Goal: Information Seeking & Learning: Learn about a topic

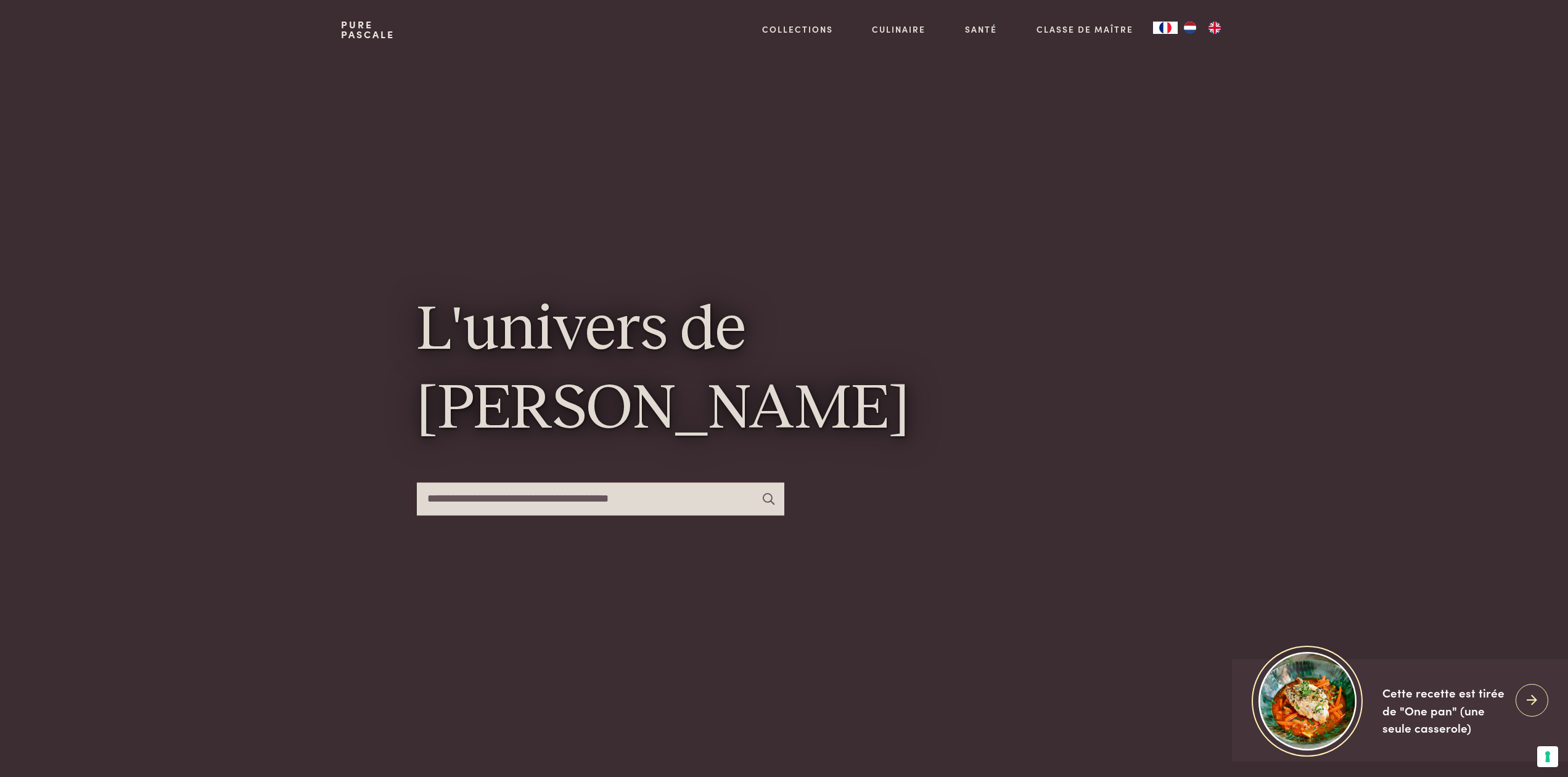
click at [428, 500] on input "text" at bounding box center [600, 498] width 367 height 33
type input "*********"
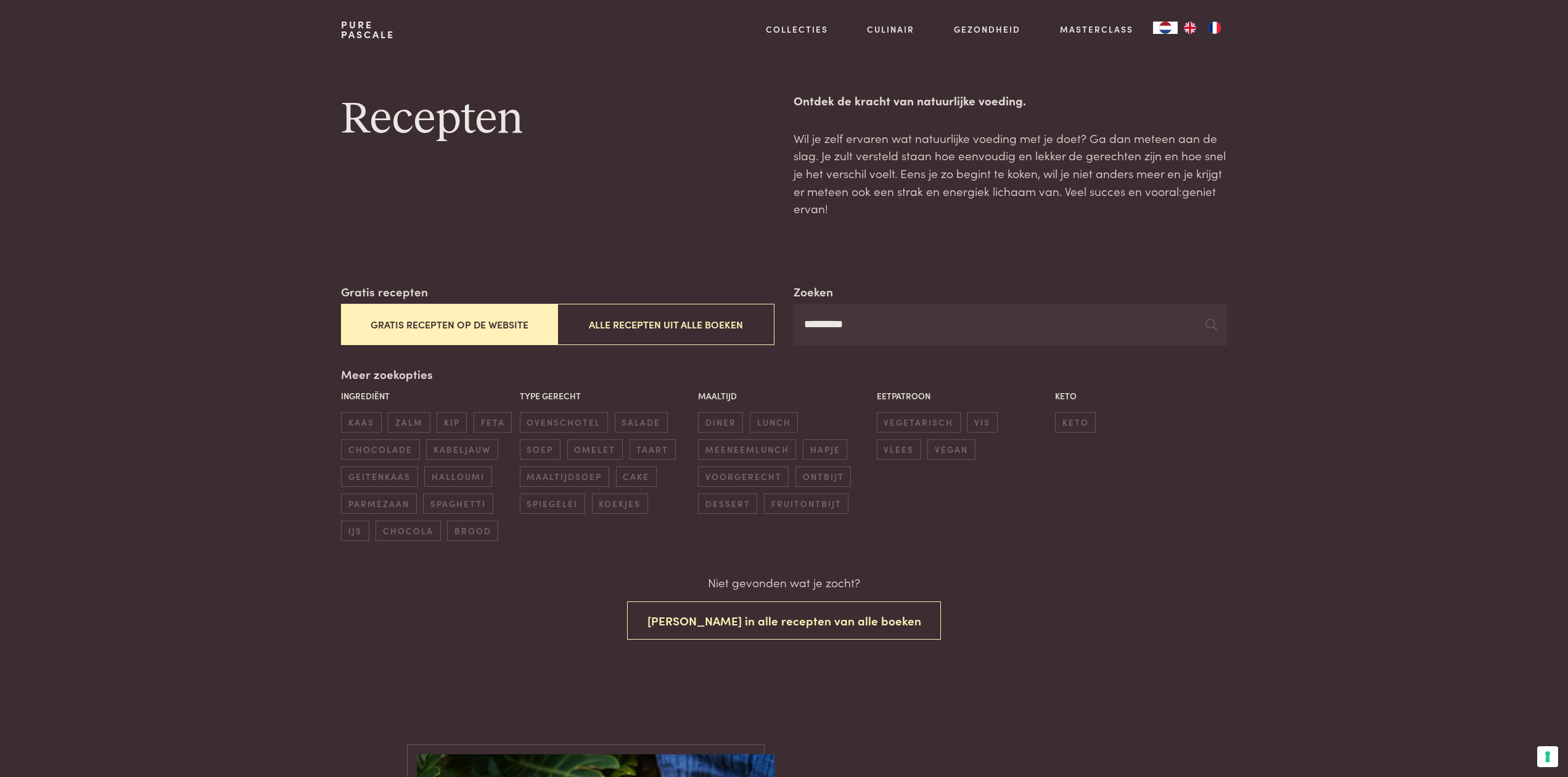
click at [1216, 30] on img "FR" at bounding box center [1214, 27] width 15 height 12
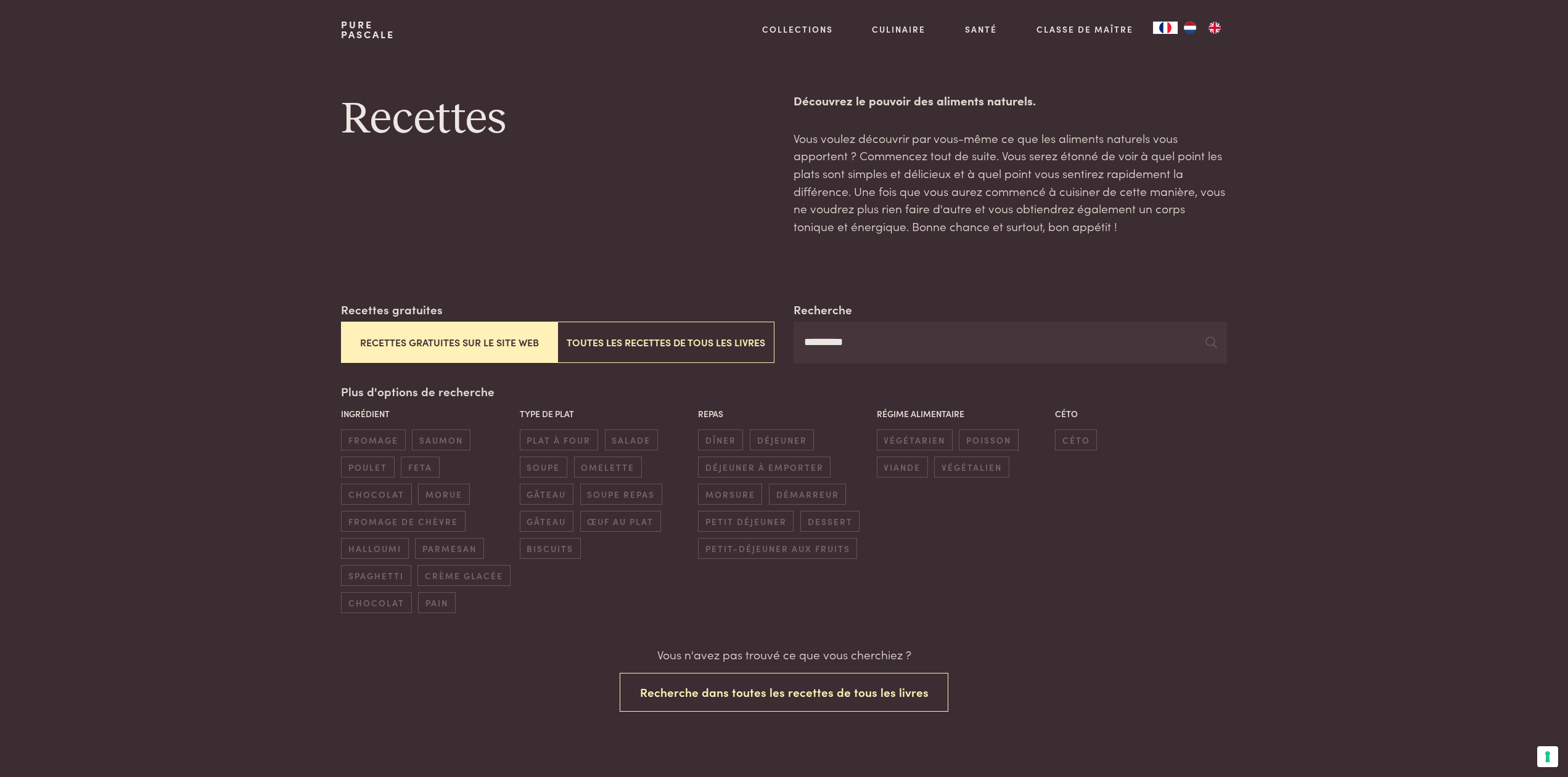
click at [451, 341] on button "Recettes gratuites sur le site web" at bounding box center [449, 342] width 217 height 41
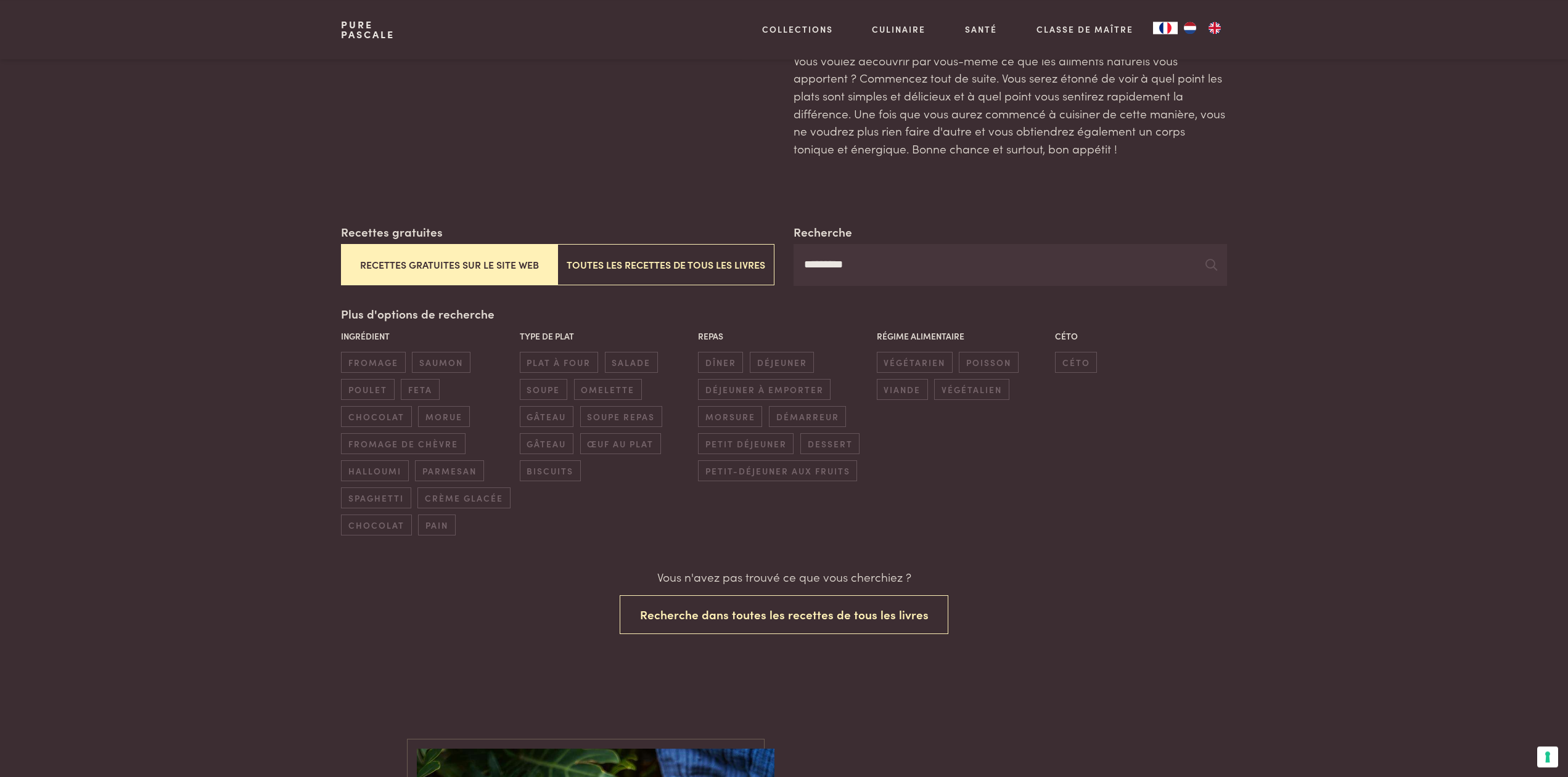
scroll to position [17, 0]
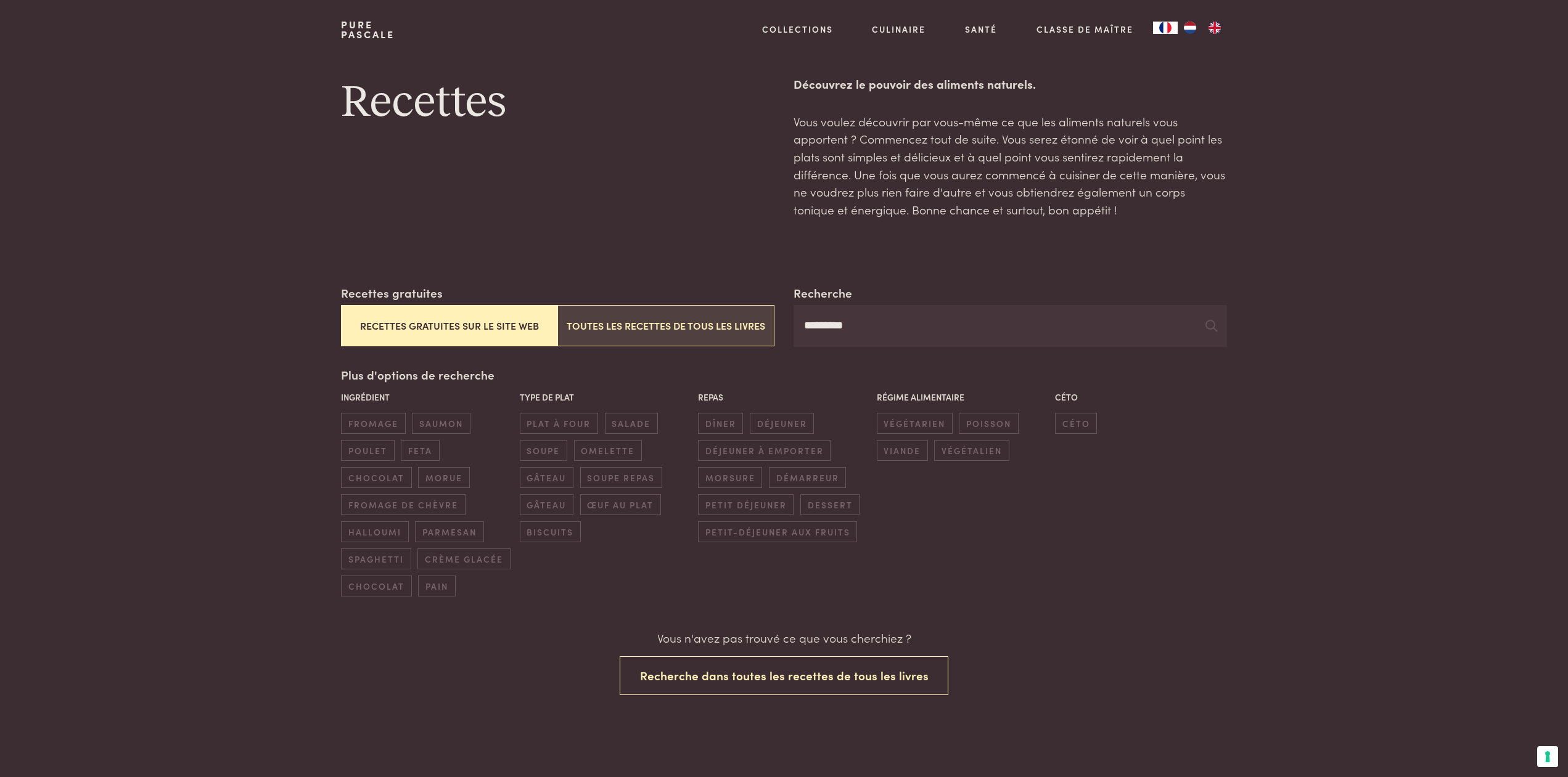
click at [631, 323] on button "Toutes les recettes de tous les livres" at bounding box center [665, 326] width 217 height 41
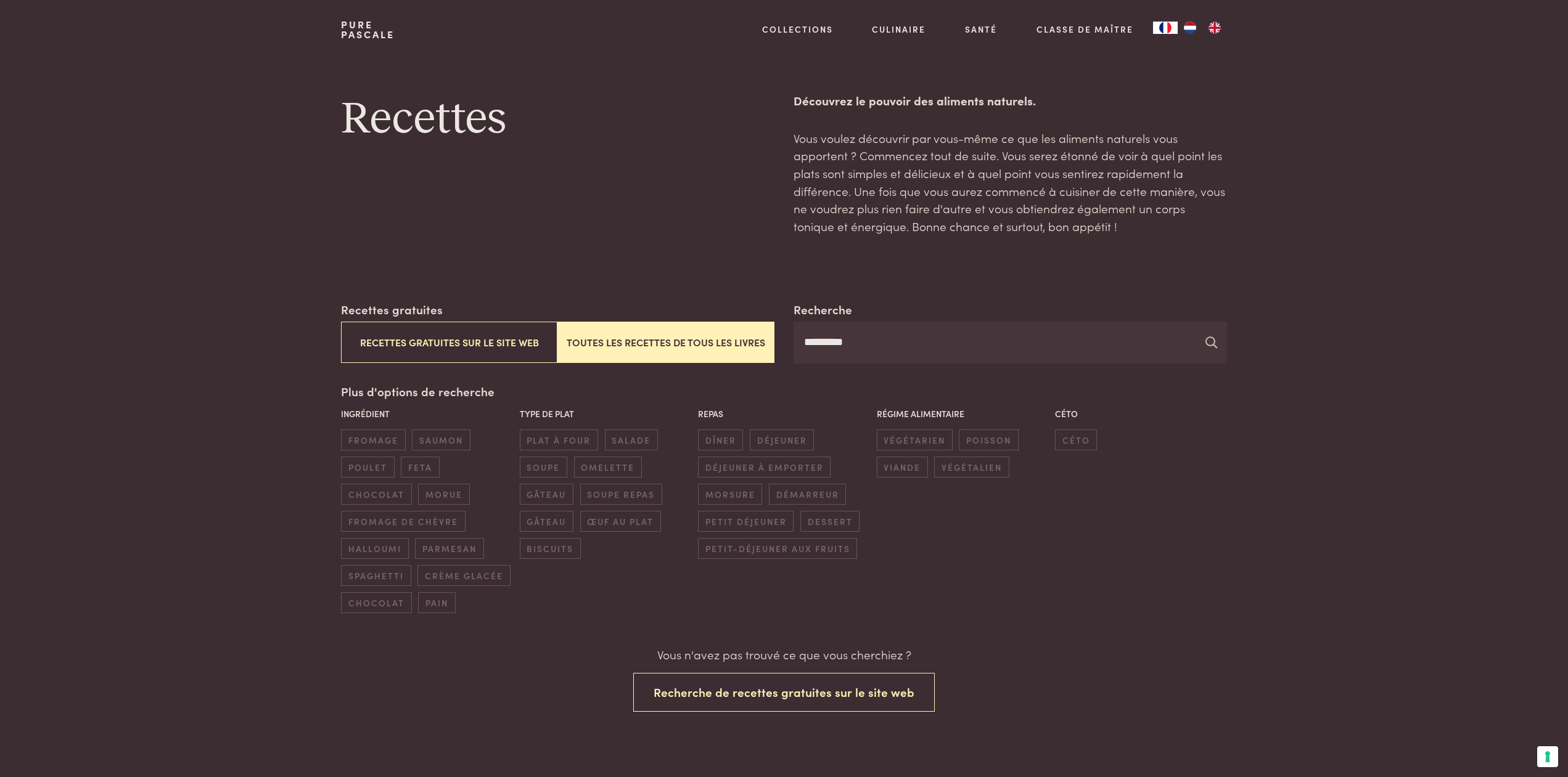
click at [1211, 342] on icon at bounding box center [1212, 342] width 12 height 12
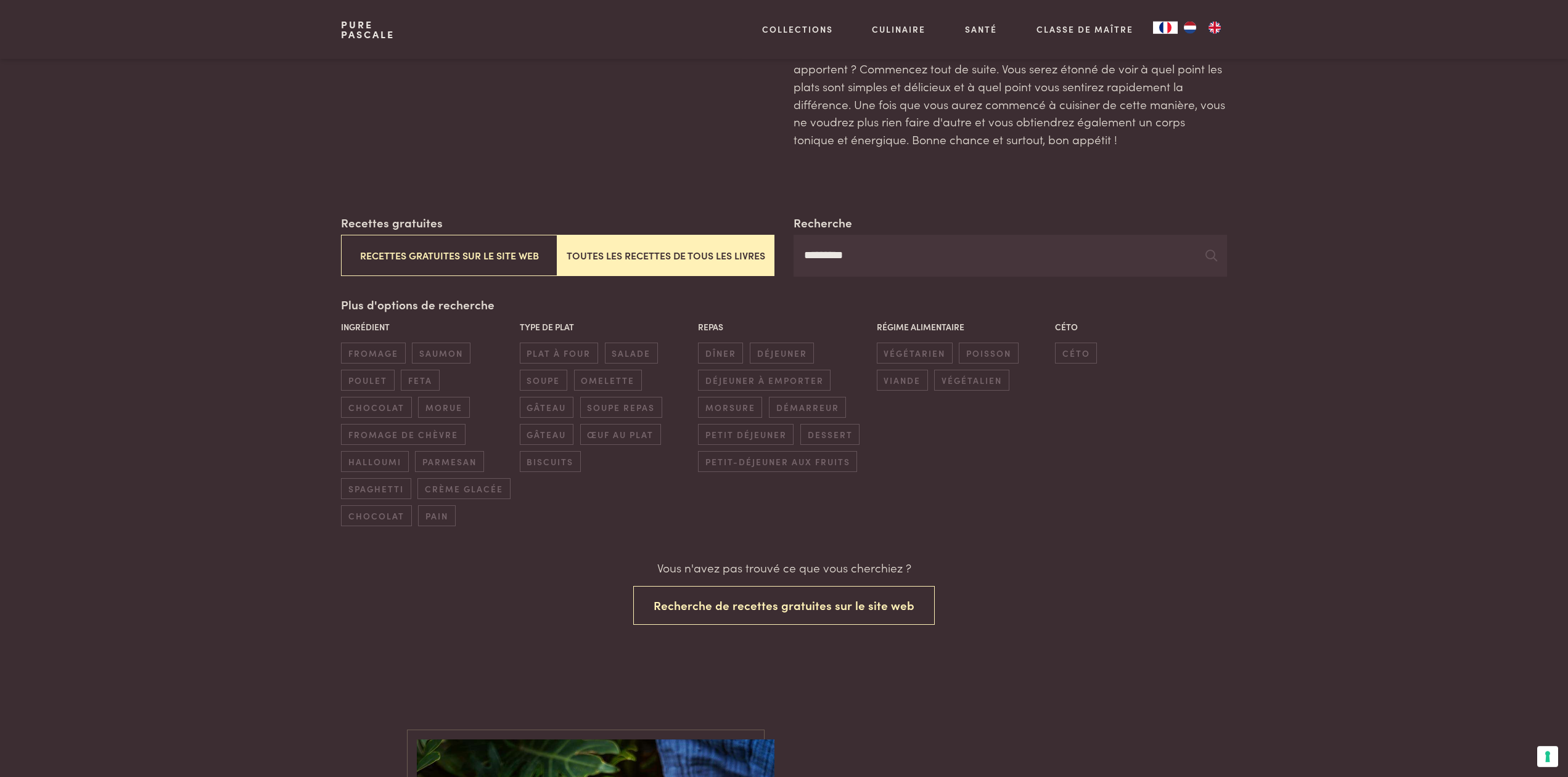
scroll to position [63, 0]
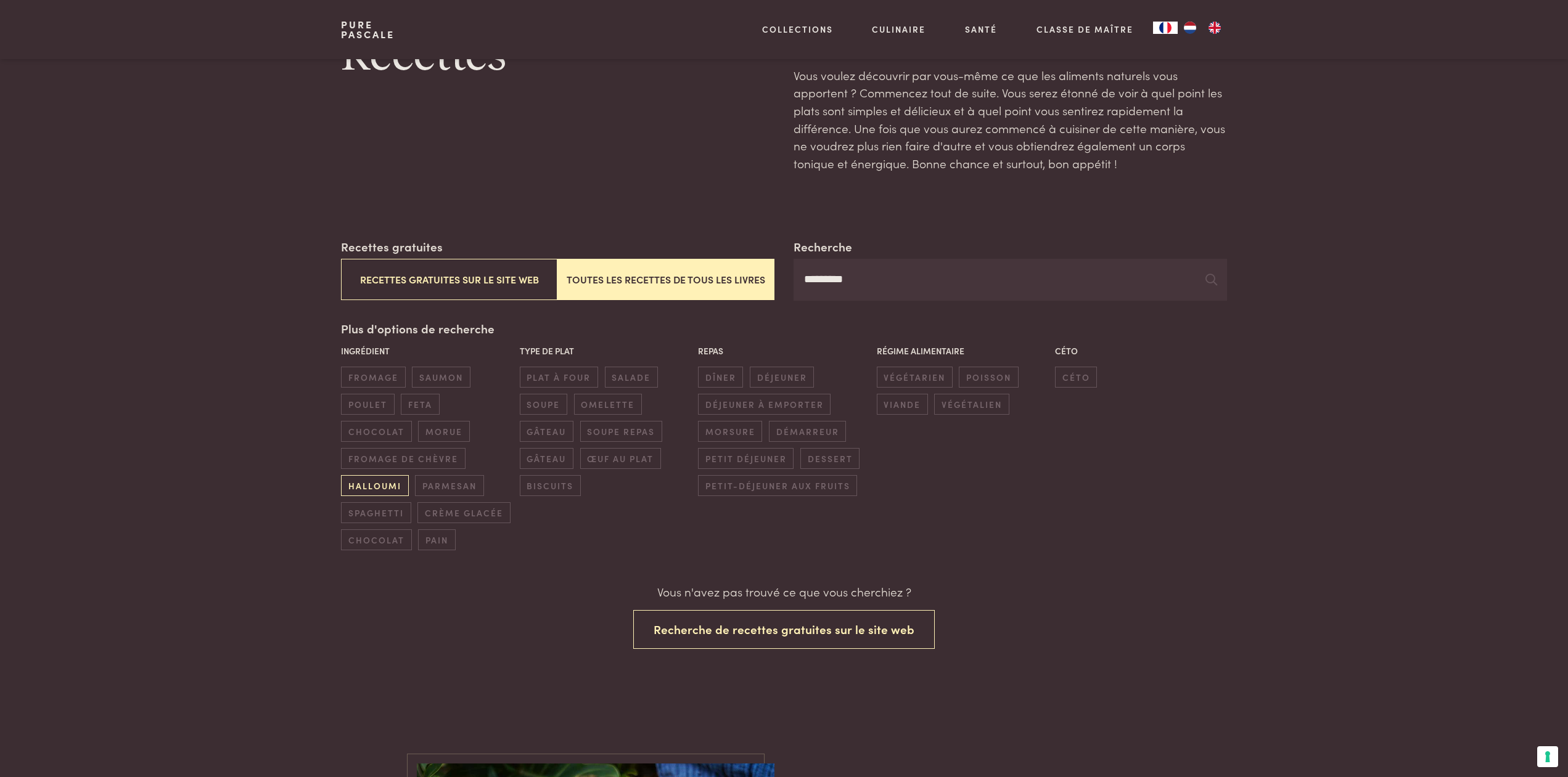
click at [375, 484] on span "halloumi" at bounding box center [375, 485] width 67 height 20
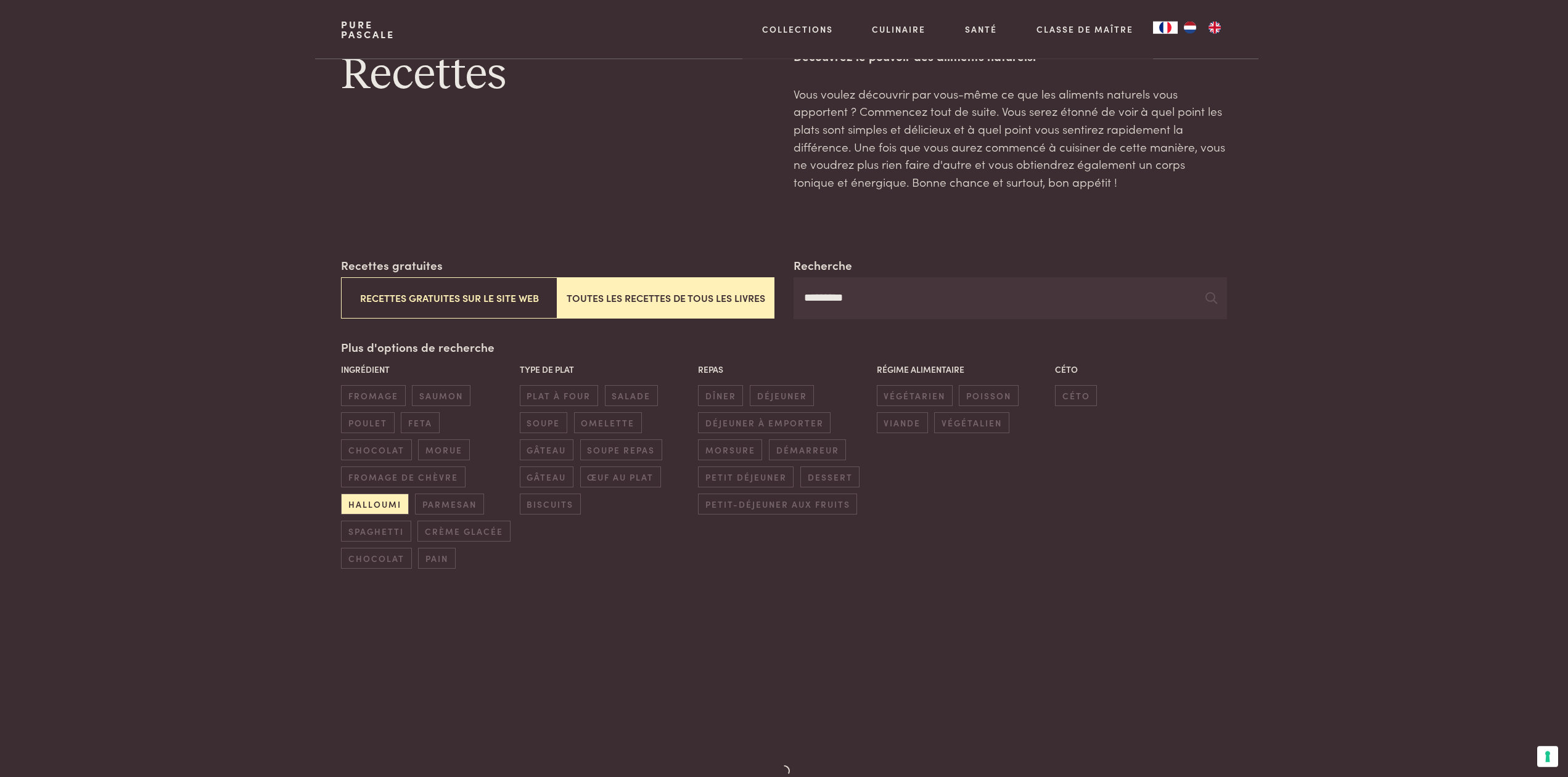
scroll to position [0, 0]
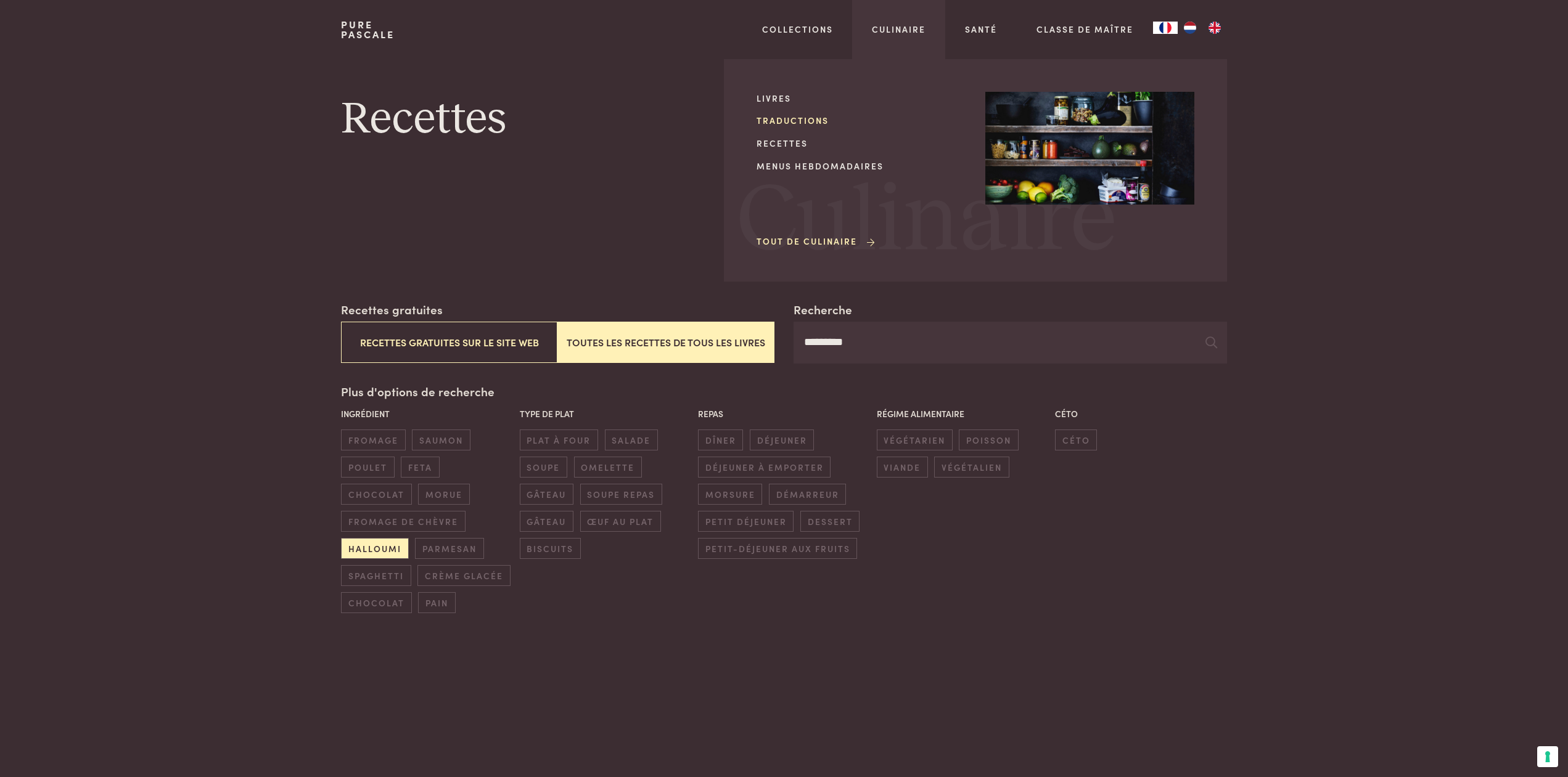
click at [786, 120] on link "Traductions" at bounding box center [861, 121] width 209 height 13
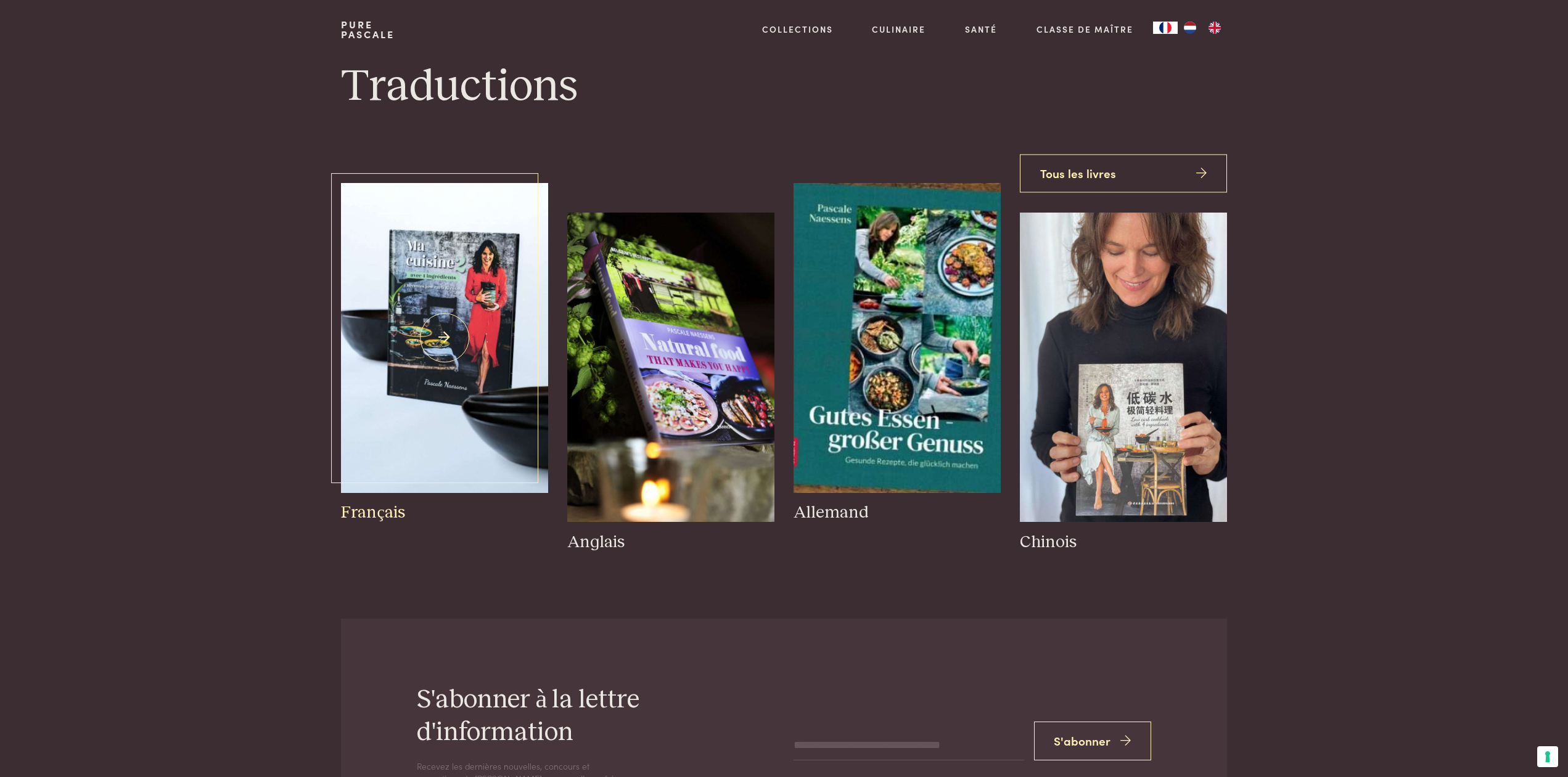
click at [387, 381] on img at bounding box center [444, 338] width 206 height 310
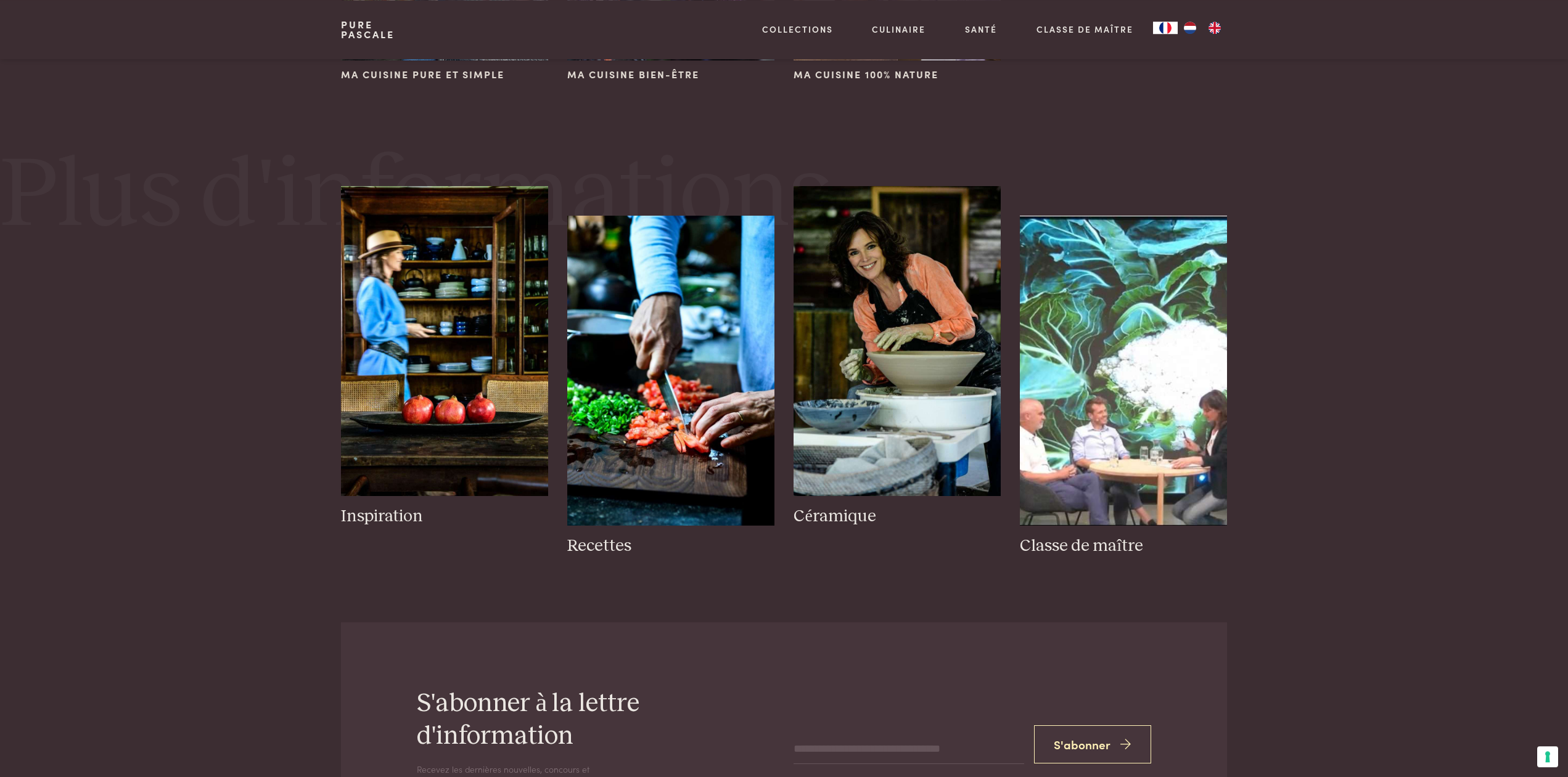
scroll to position [1131, 0]
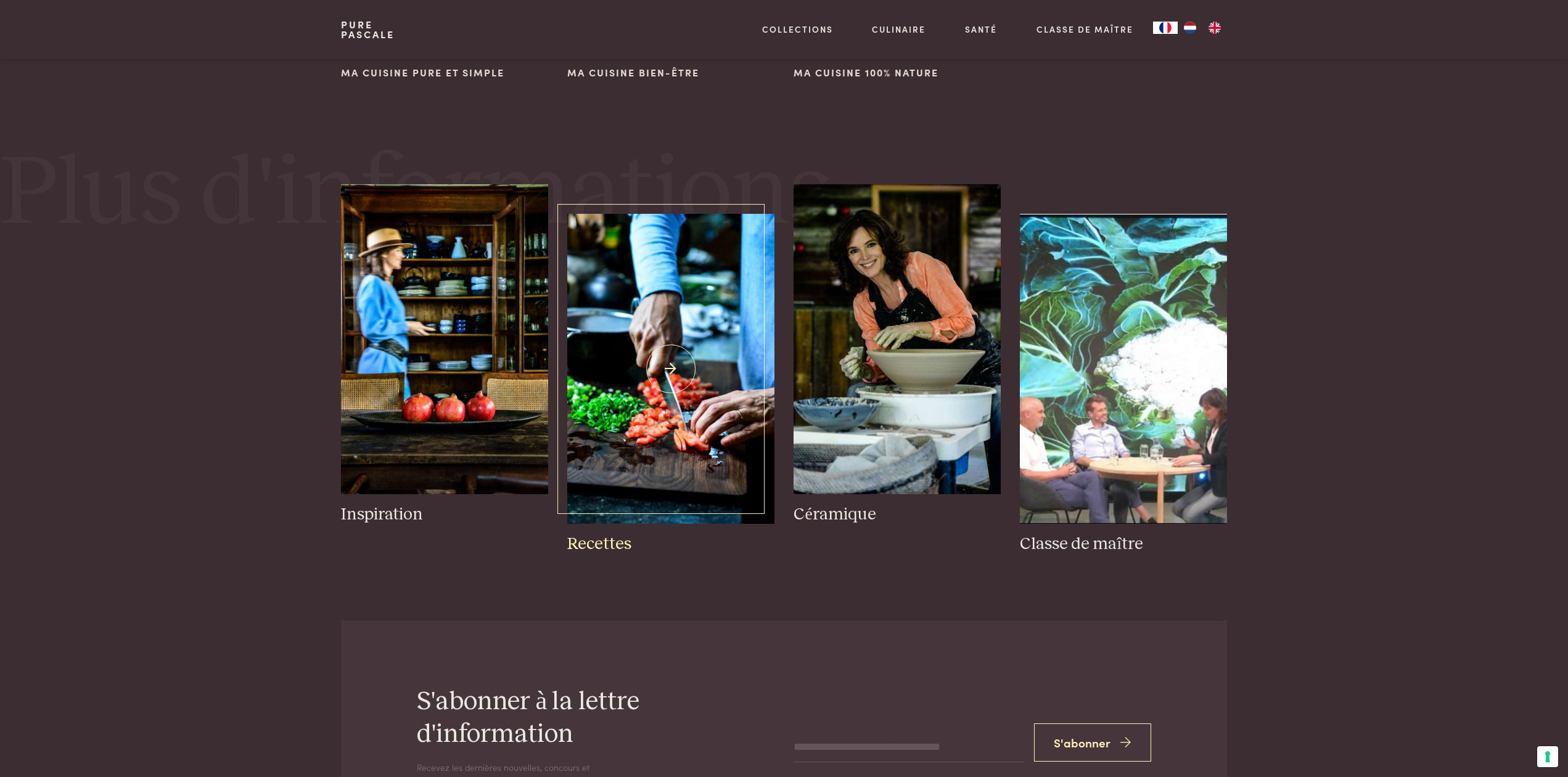
click at [615, 401] on img at bounding box center [671, 369] width 206 height 310
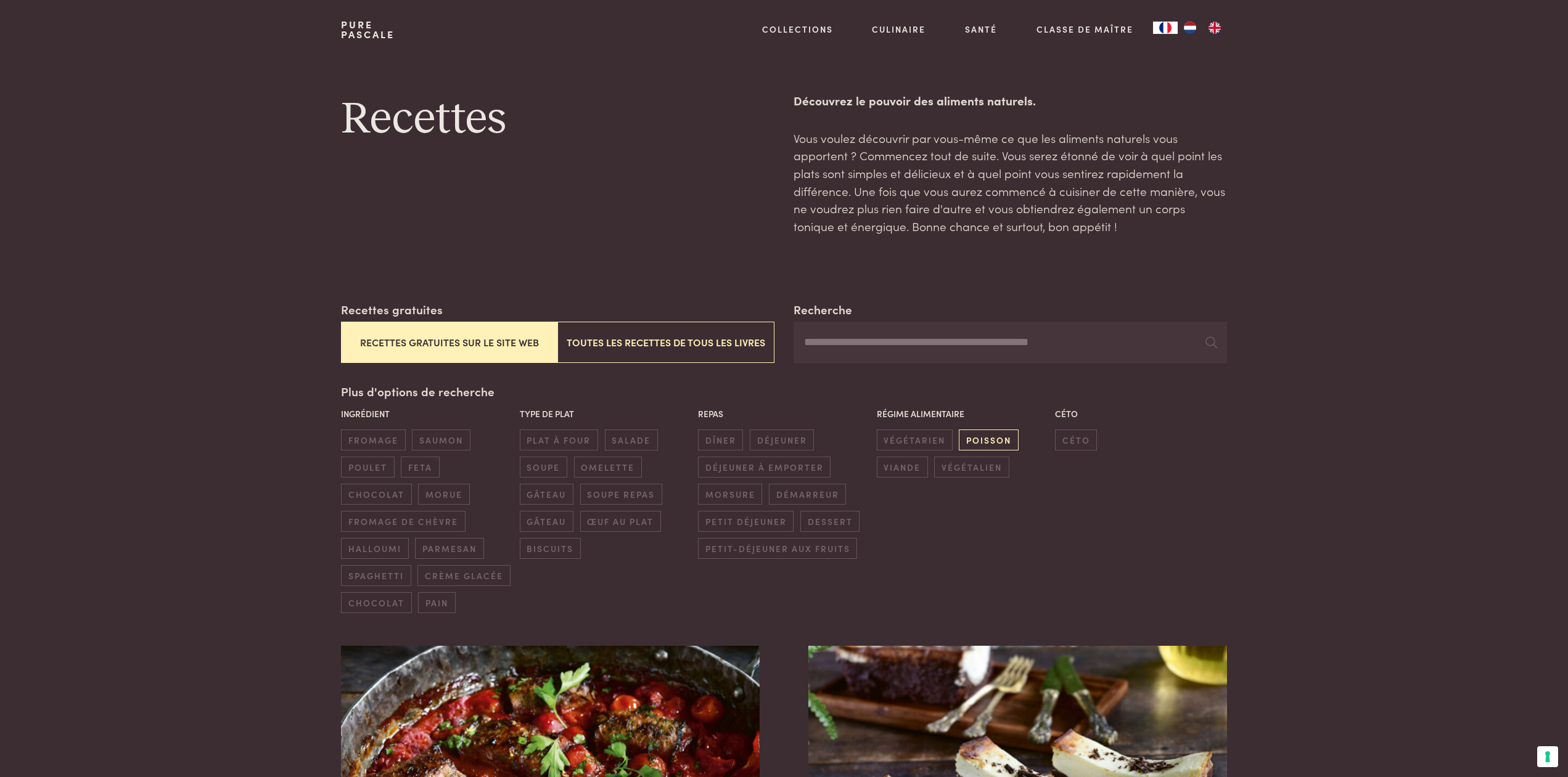
click at [996, 442] on span "poisson" at bounding box center [988, 440] width 59 height 20
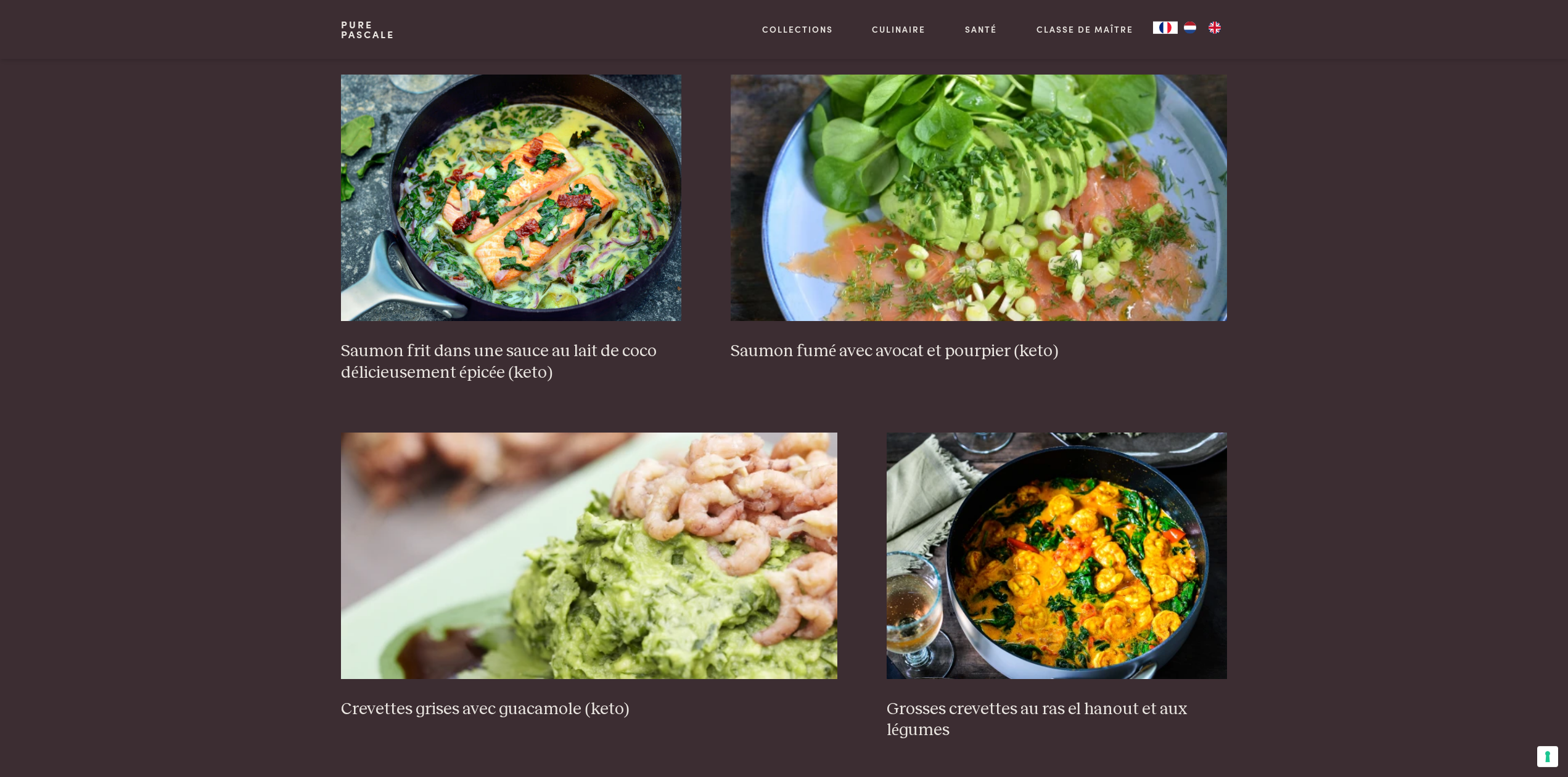
scroll to position [2061, 0]
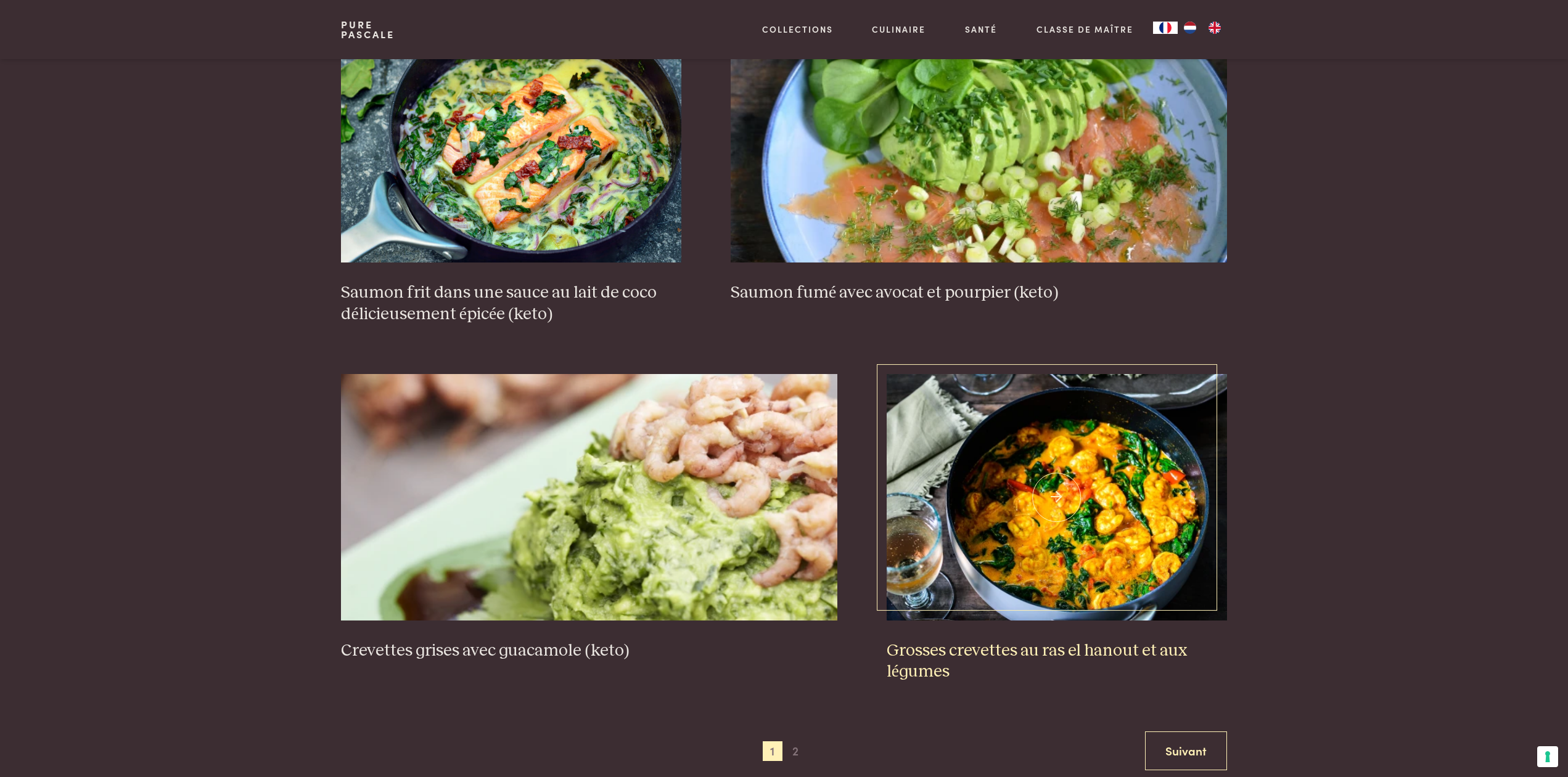
click at [1038, 498] on img at bounding box center [1056, 497] width 340 height 247
